Goal: Task Accomplishment & Management: Complete application form

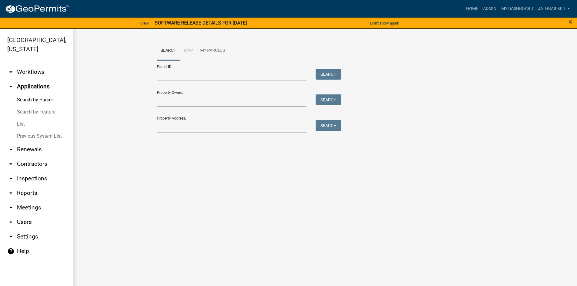
click at [41, 65] on link "arrow_drop_down Workflows" at bounding box center [36, 72] width 73 height 15
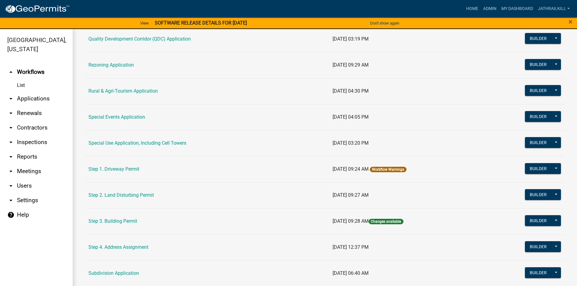
scroll to position [222, 0]
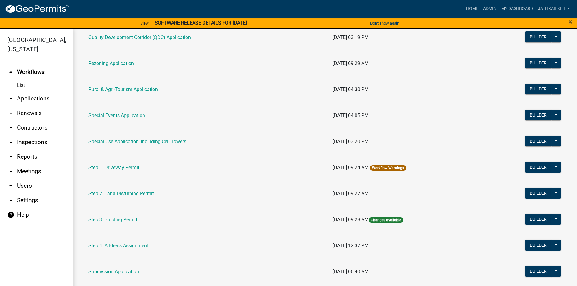
click at [152, 141] on link "Special Use Application, Including Cell Towers" at bounding box center [137, 142] width 98 height 6
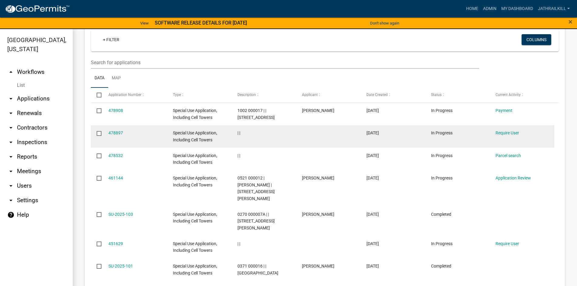
scroll to position [273, 0]
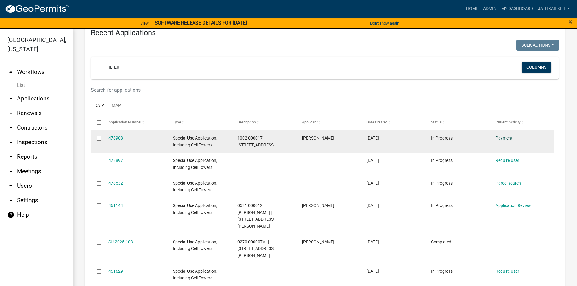
click at [499, 136] on link "Payment" at bounding box center [504, 138] width 17 height 5
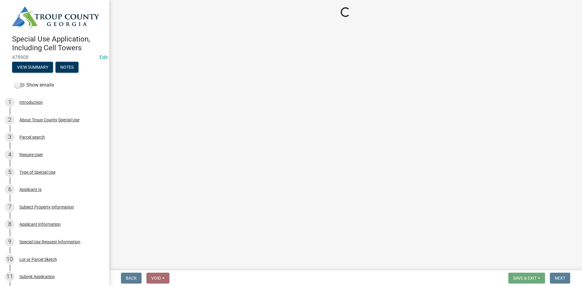
select select "3: 3"
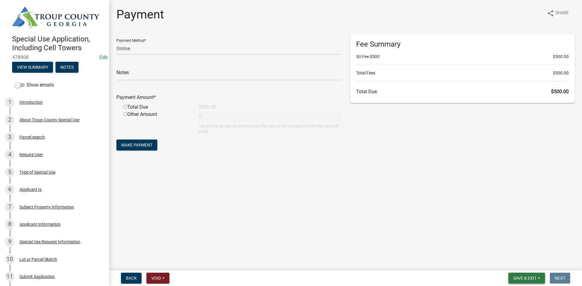
click at [521, 277] on span "Save & Exit" at bounding box center [524, 278] width 23 height 5
click at [518, 267] on button "Save & Exit" at bounding box center [520, 262] width 48 height 15
